Goal: Task Accomplishment & Management: Use online tool/utility

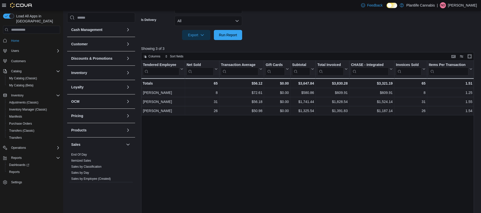
scroll to position [75, 0]
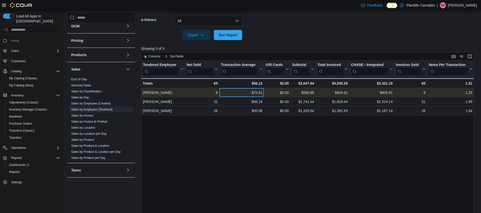
click at [251, 93] on div "$72.61" at bounding box center [241, 93] width 41 height 6
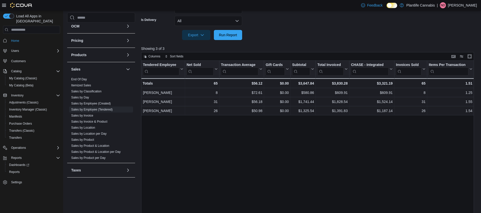
click at [294, 141] on div "Tendered Employee Click to view column header actions Net Sold Click to view co…" at bounding box center [309, 142] width 336 height 162
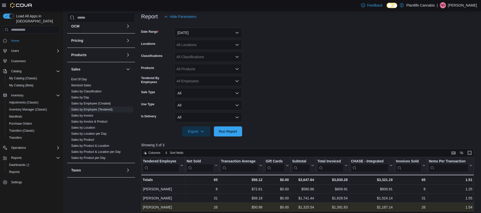
scroll to position [15, 0]
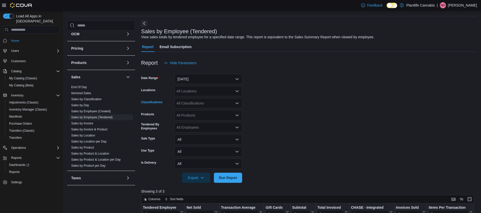
click at [217, 104] on div "All Classifications" at bounding box center [208, 103] width 68 height 10
type input "**"
click at [213, 112] on div "Accessory Group" at bounding box center [208, 112] width 62 height 5
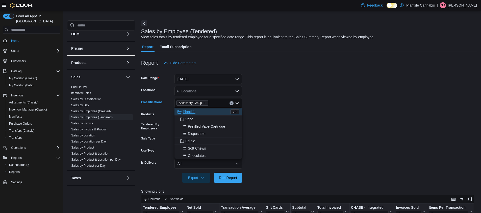
click at [234, 185] on div at bounding box center [309, 186] width 336 height 6
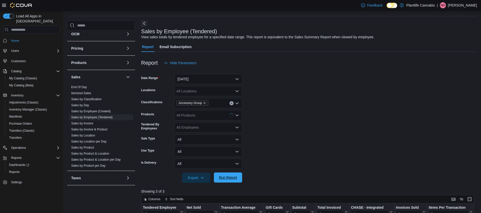
click at [234, 181] on span "Run Report" at bounding box center [228, 178] width 22 height 10
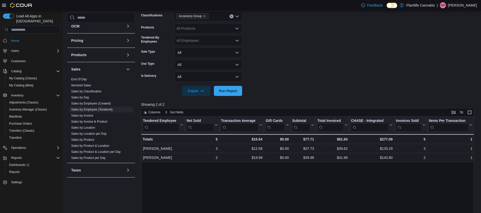
scroll to position [58, 0]
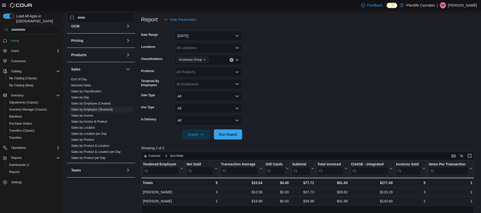
click at [235, 63] on div "Accessory Group" at bounding box center [208, 60] width 68 height 10
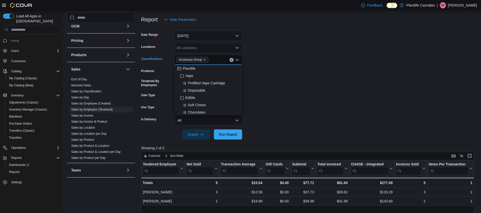
click at [233, 62] on div "Accessory Group" at bounding box center [208, 60] width 68 height 10
click at [232, 61] on button "Clear input" at bounding box center [231, 60] width 4 height 4
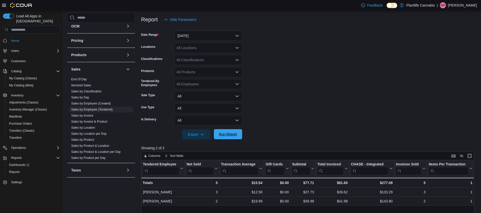
click at [230, 134] on span "Run Report" at bounding box center [228, 134] width 18 height 5
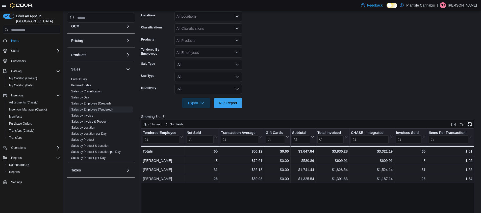
scroll to position [90, 0]
